Goal: Navigation & Orientation: Find specific page/section

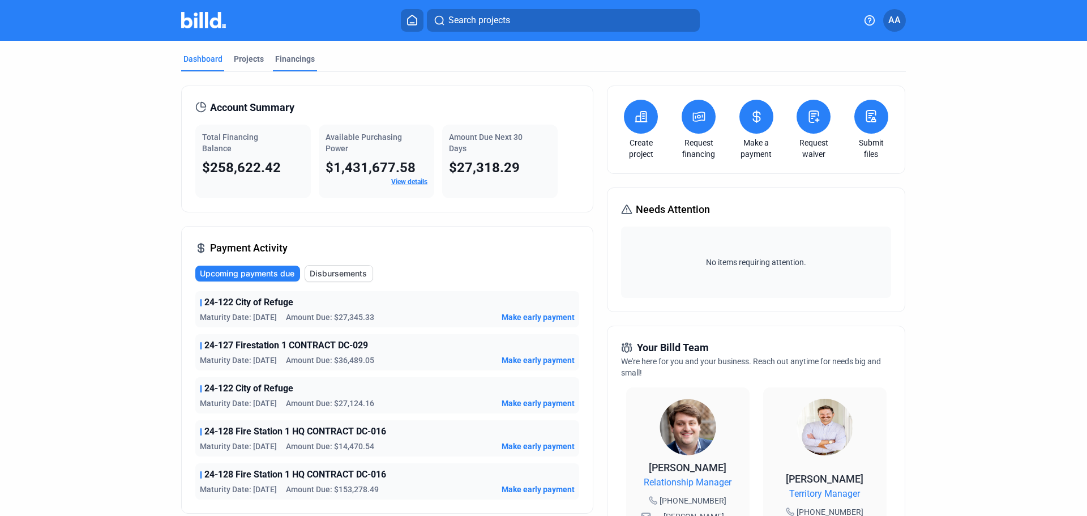
click at [288, 61] on div "Financings" at bounding box center [295, 58] width 40 height 11
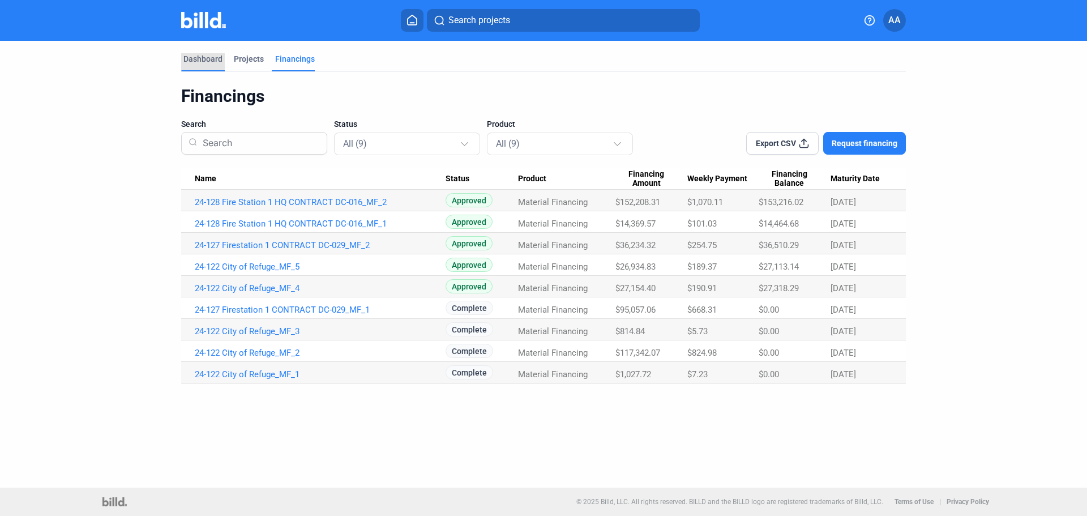
click at [200, 57] on div "Dashboard" at bounding box center [202, 58] width 39 height 11
